Goal: Task Accomplishment & Management: Manage account settings

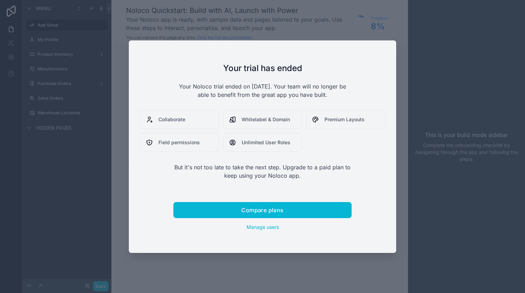
click at [313, 30] on div at bounding box center [262, 146] width 525 height 293
click at [310, 26] on div at bounding box center [262, 146] width 525 height 293
click at [189, 119] on div "Collaborate" at bounding box center [179, 119] width 79 height 19
click at [262, 223] on div "Compare plans Manage users" at bounding box center [262, 216] width 178 height 29
click at [259, 226] on span "Manage users" at bounding box center [263, 227] width 32 height 6
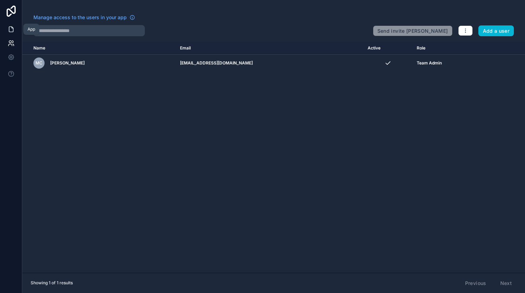
click at [13, 26] on icon at bounding box center [11, 29] width 7 height 7
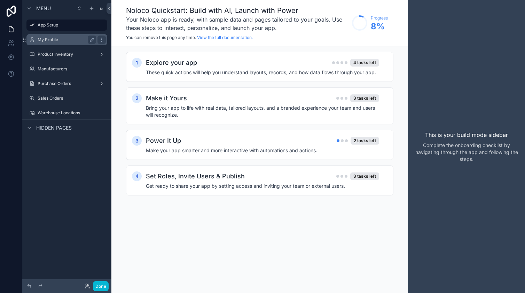
click at [78, 38] on label "My Profile" at bounding box center [66, 40] width 56 height 6
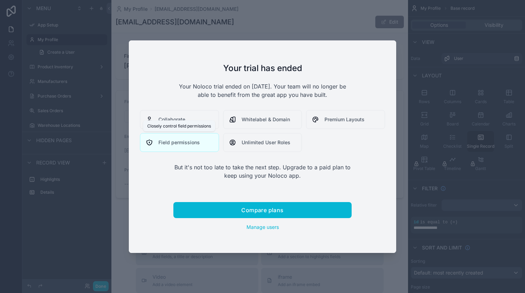
click at [189, 140] on span "Field permissions" at bounding box center [178, 142] width 41 height 7
click at [214, 23] on div at bounding box center [262, 146] width 525 height 293
click at [252, 226] on span "Manage users" at bounding box center [263, 227] width 32 height 6
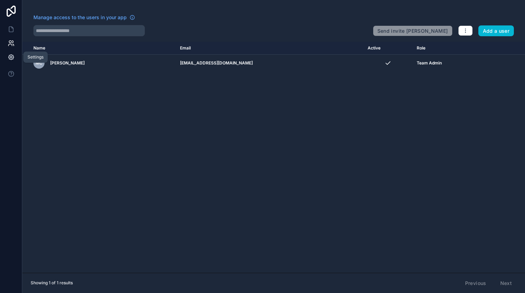
click at [15, 57] on link at bounding box center [11, 57] width 22 height 14
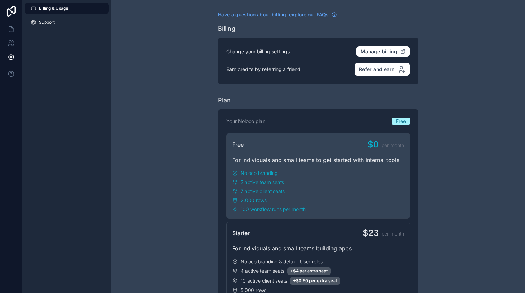
click at [310, 160] on div "For individuals and small teams to get started with internal tools" at bounding box center [318, 160] width 172 height 8
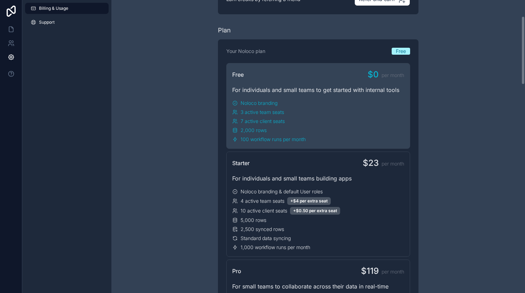
scroll to position [69, 0]
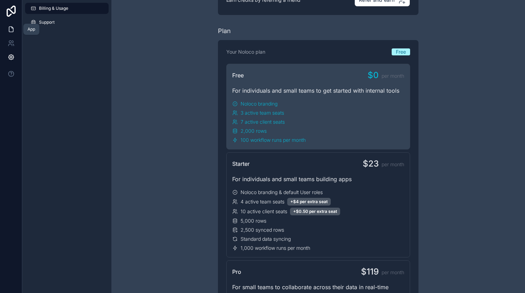
click at [14, 27] on icon at bounding box center [11, 29] width 7 height 7
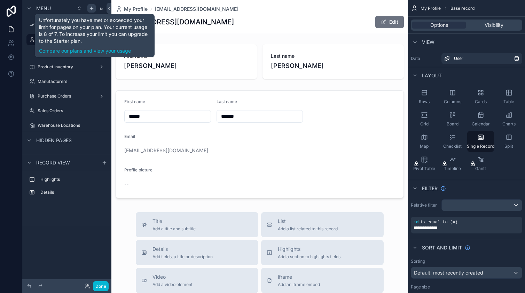
click at [94, 8] on icon "scrollable content" at bounding box center [92, 9] width 6 height 6
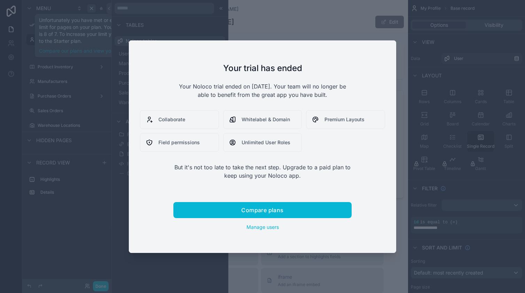
click at [115, 59] on div at bounding box center [262, 146] width 525 height 293
click at [81, 178] on div at bounding box center [262, 146] width 525 height 293
click at [267, 228] on span "Manage users" at bounding box center [263, 227] width 32 height 6
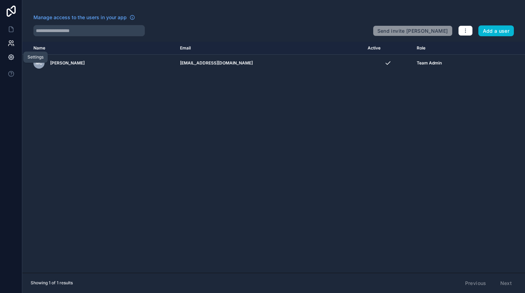
click at [10, 56] on icon at bounding box center [11, 57] width 7 height 7
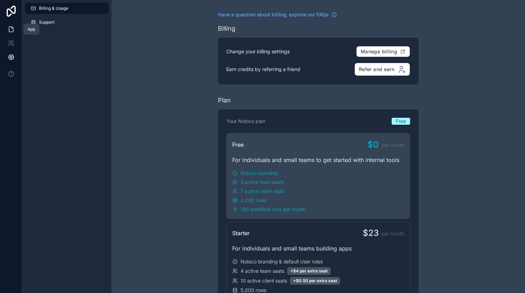
click at [9, 29] on icon at bounding box center [11, 29] width 4 height 5
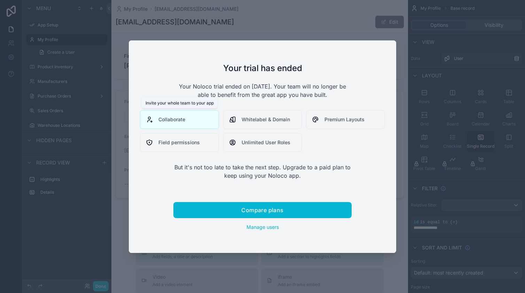
click at [179, 114] on div "Collaborate" at bounding box center [179, 119] width 79 height 19
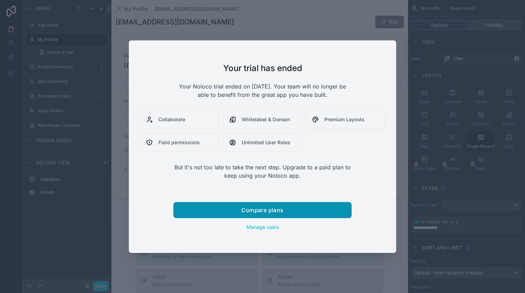
click at [264, 211] on span "Compare plans" at bounding box center [262, 209] width 42 height 7
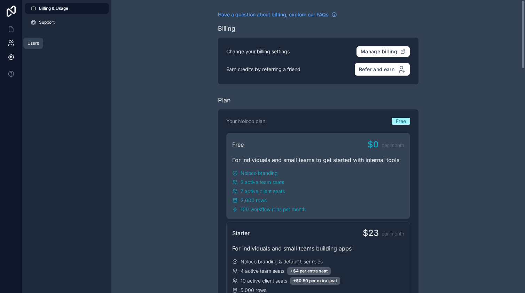
click at [16, 43] on link at bounding box center [11, 43] width 22 height 14
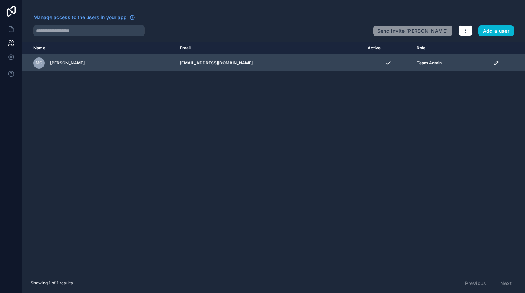
click at [494, 63] on icon "scrollable content" at bounding box center [497, 63] width 6 height 6
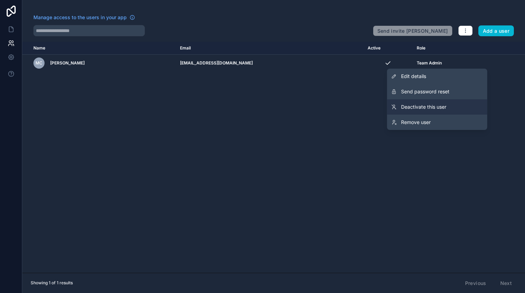
click at [440, 109] on span "Deactivate this user" at bounding box center [423, 106] width 45 height 7
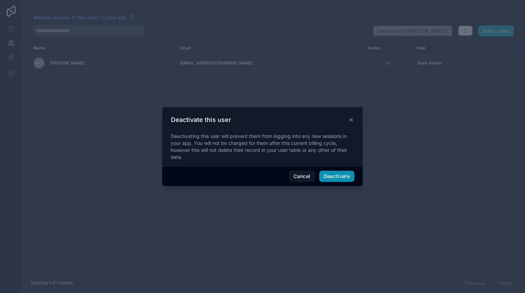
click at [340, 176] on button "Deactivate" at bounding box center [337, 176] width 36 height 11
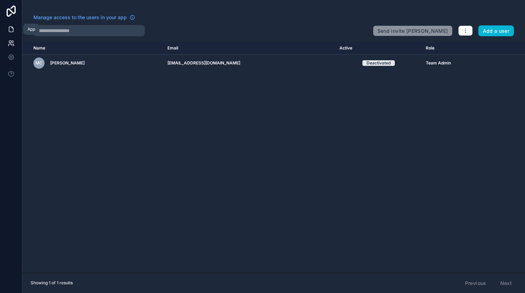
click at [12, 28] on icon at bounding box center [11, 27] width 1 height 1
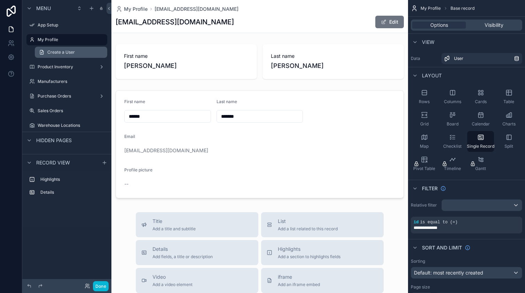
click at [65, 54] on span "Create a User" at bounding box center [61, 52] width 28 height 6
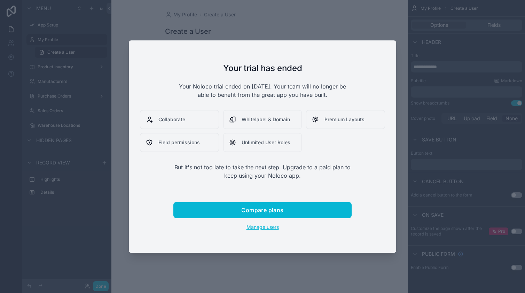
click at [251, 227] on span "Manage users" at bounding box center [263, 227] width 32 height 6
